Goal: Task Accomplishment & Management: Use online tool/utility

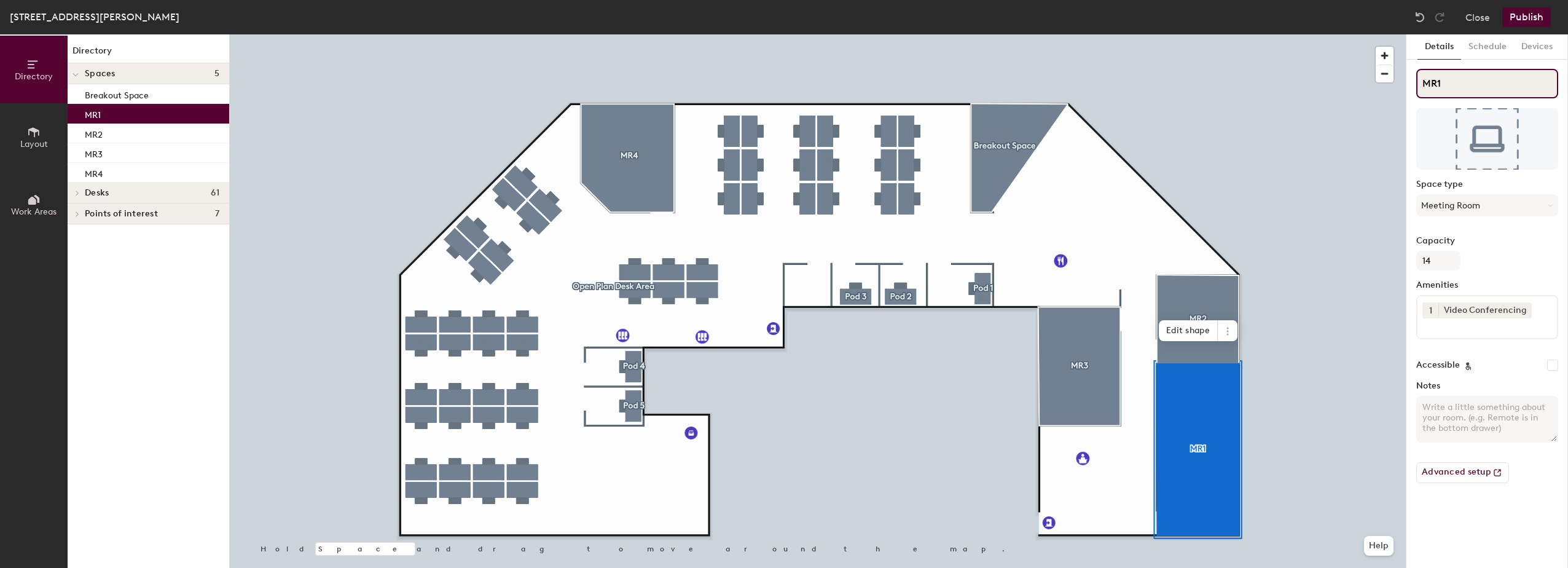
click at [1454, 89] on input "MR1" at bounding box center [1488, 84] width 142 height 29
type input "MR3"
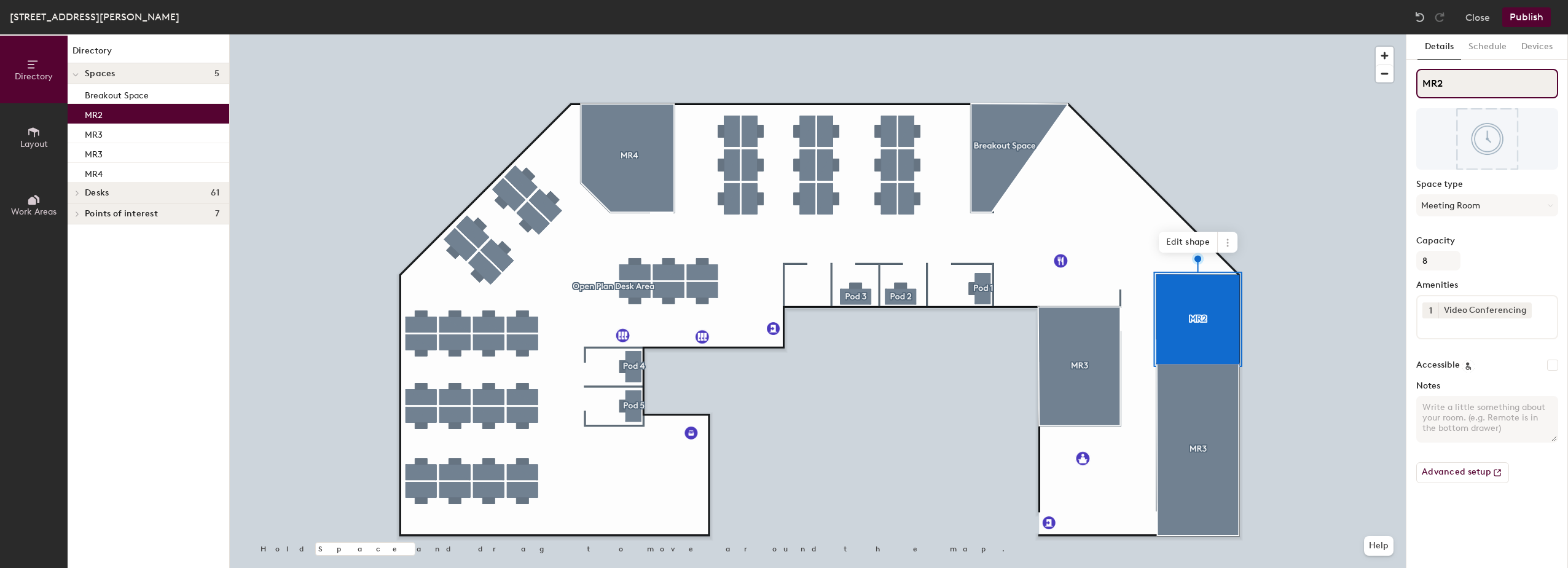
click at [1449, 81] on input "MR2" at bounding box center [1488, 84] width 142 height 29
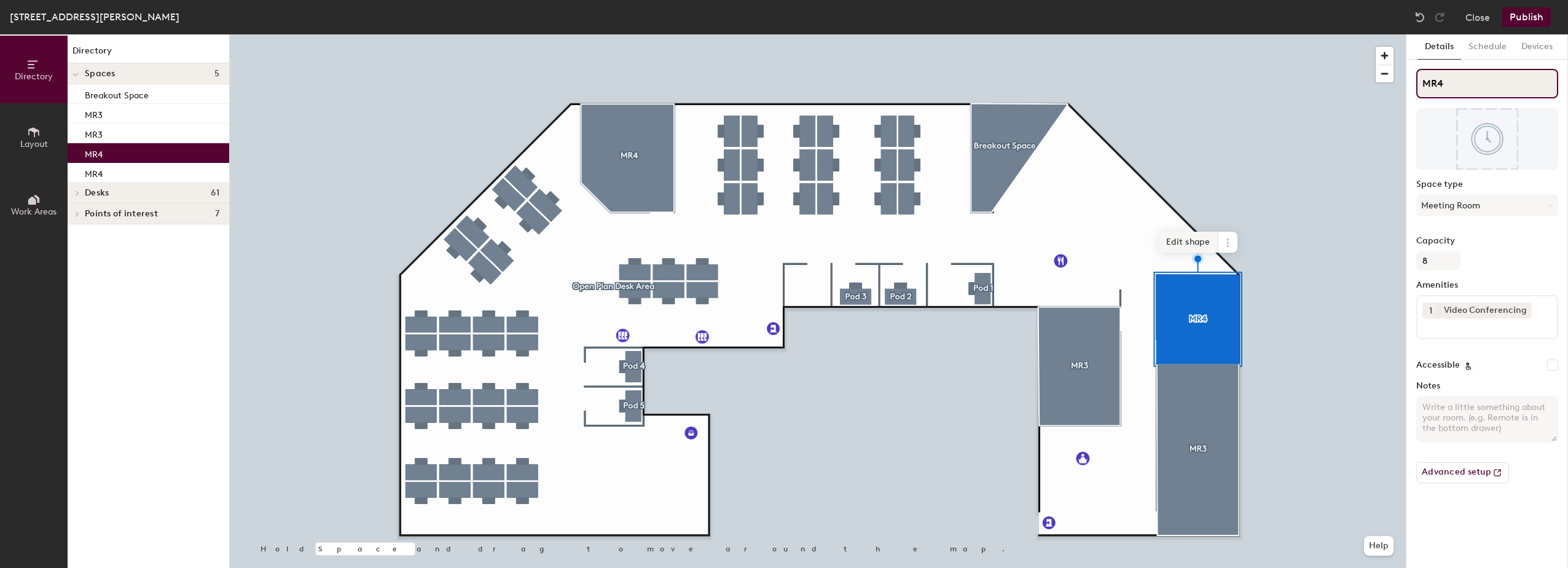
type input "MR4"
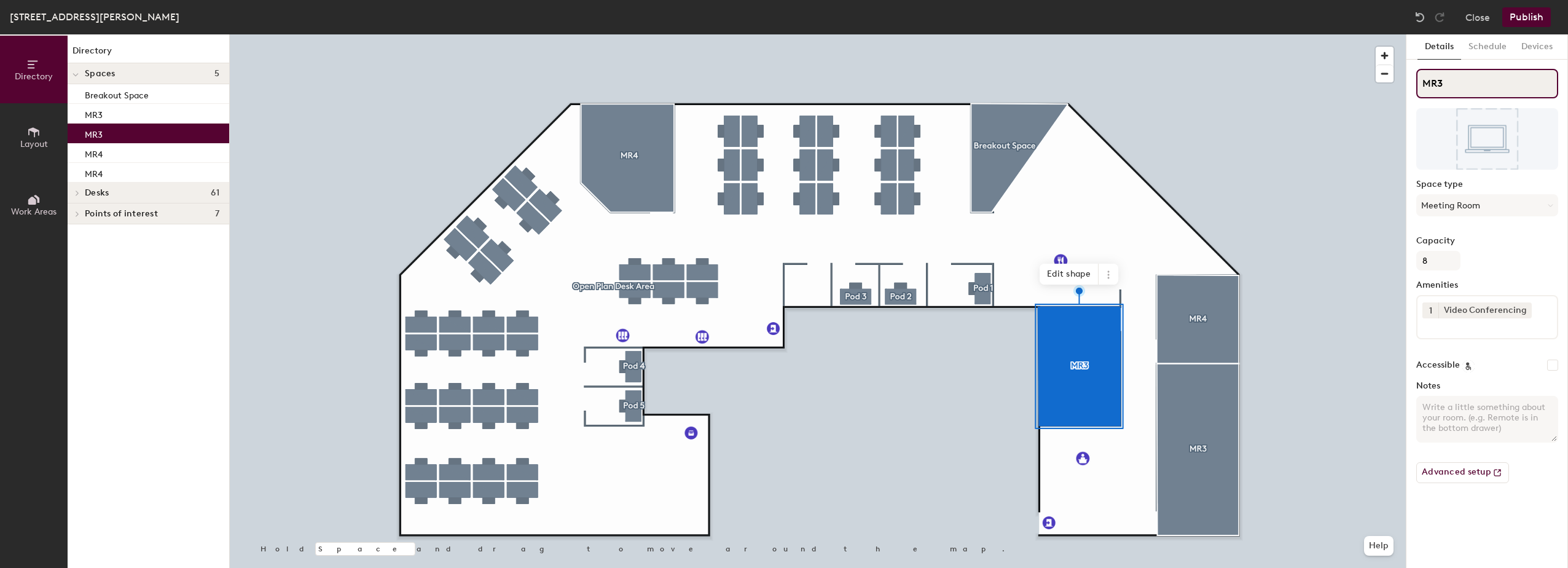
click at [1449, 86] on input "MR3" at bounding box center [1488, 84] width 142 height 29
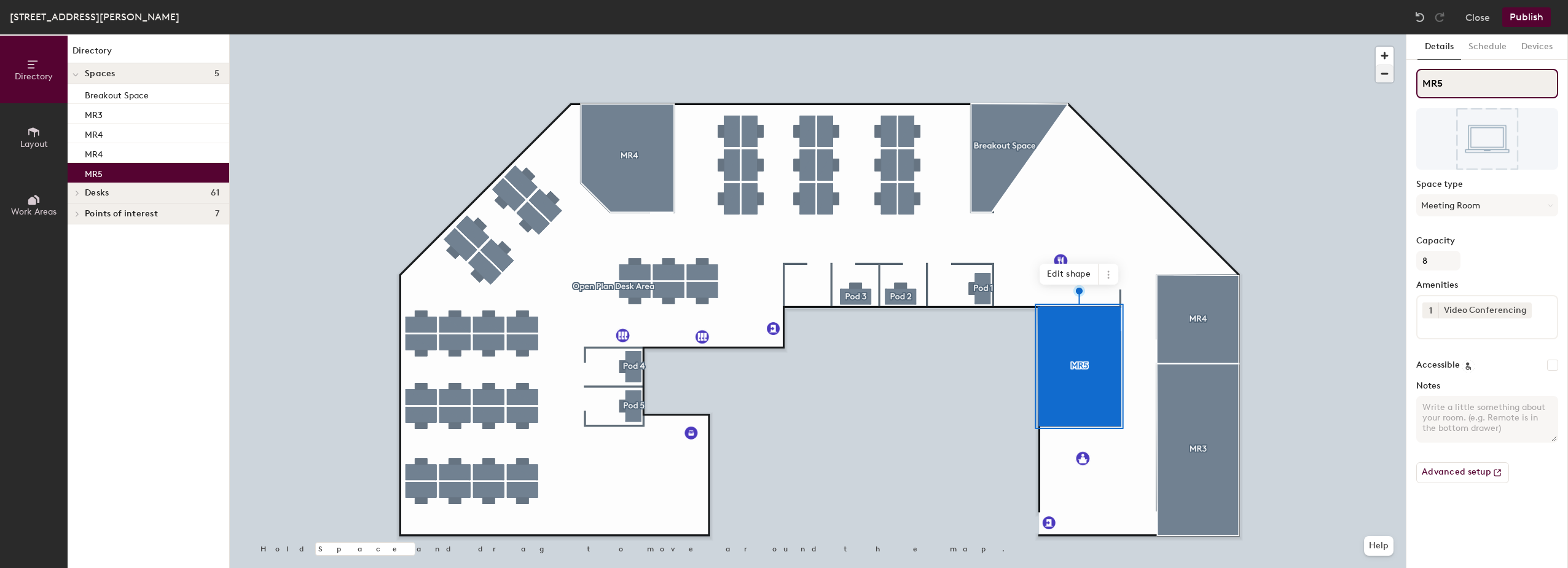
type input "MR5"
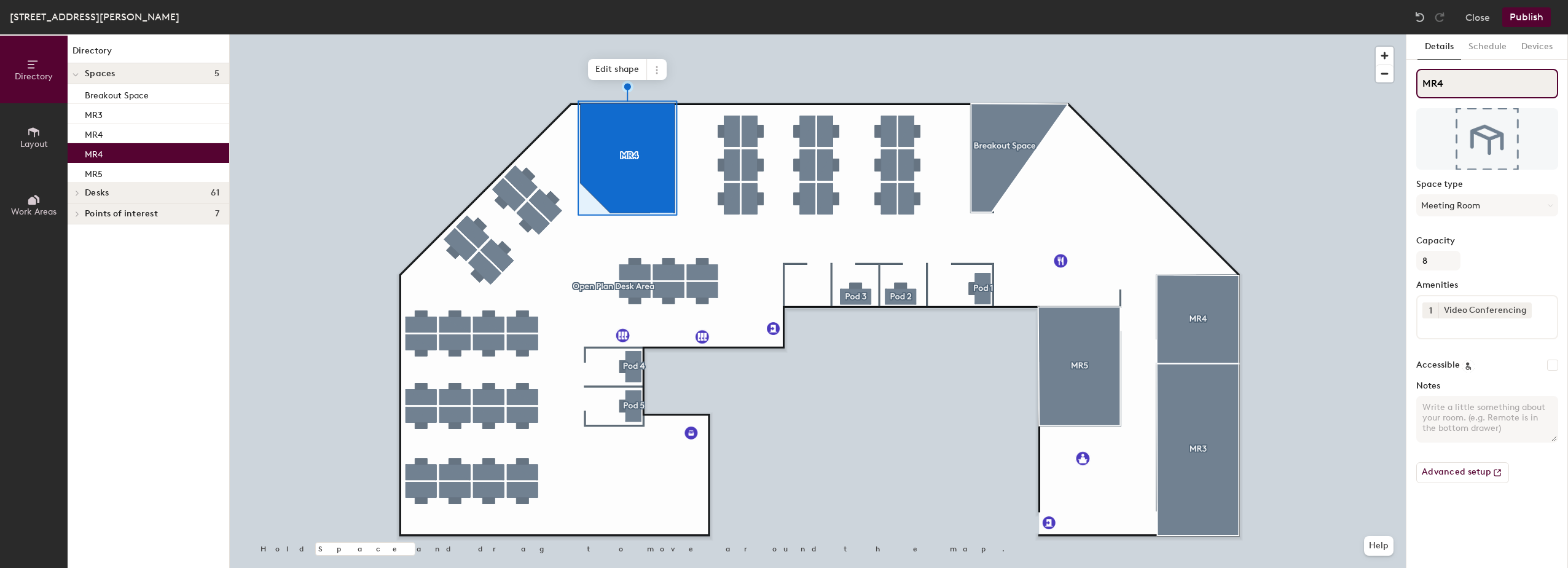
click at [1454, 81] on input "MR4" at bounding box center [1488, 84] width 142 height 29
type input "MR6"
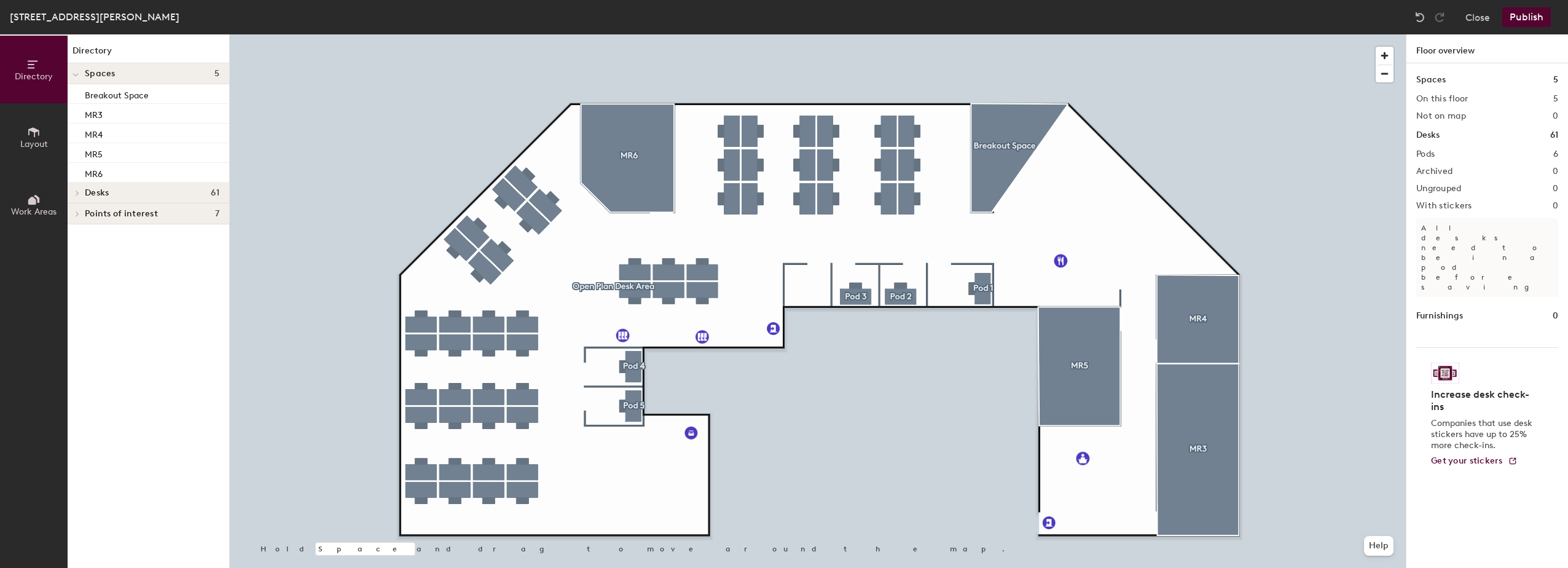
click at [1522, 14] on button "Publish" at bounding box center [1527, 18] width 49 height 20
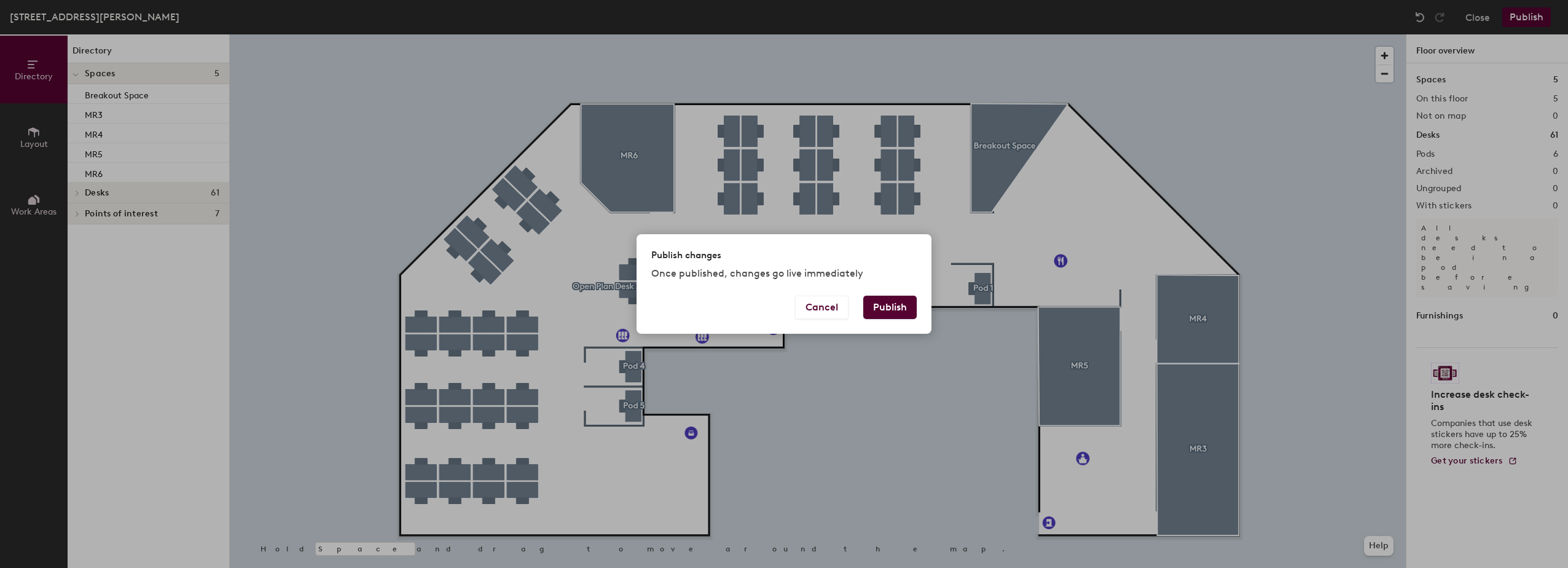
click at [896, 308] on button "Publish" at bounding box center [890, 307] width 54 height 23
